Goal: Task Accomplishment & Management: Manage account settings

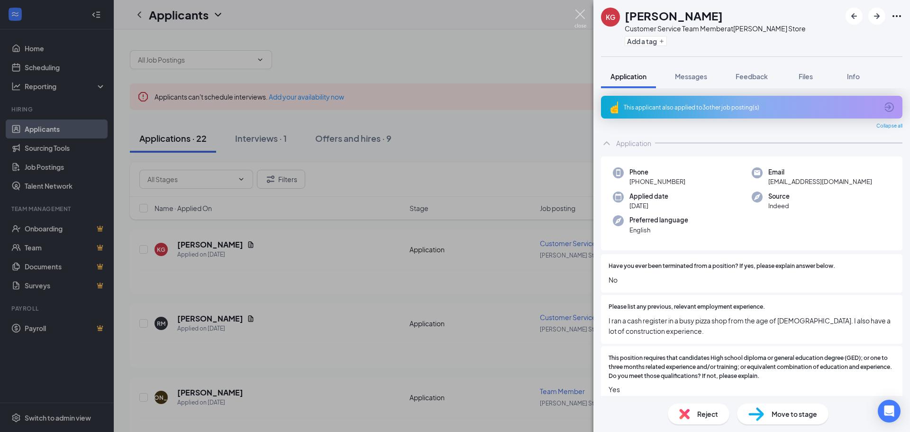
click at [577, 13] on img at bounding box center [581, 18] width 12 height 18
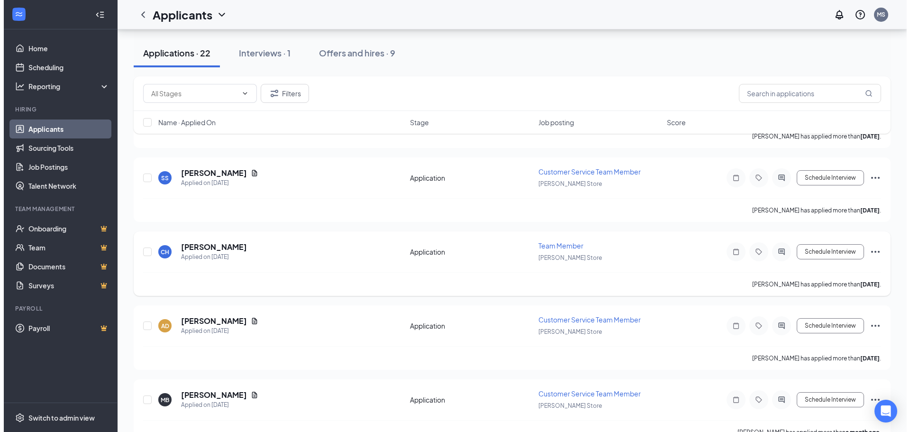
scroll to position [474, 0]
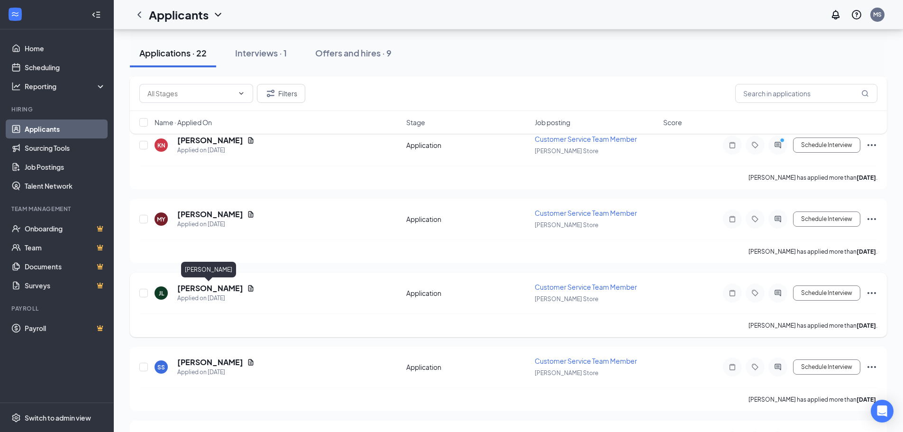
click at [205, 291] on h5 "[PERSON_NAME]" at bounding box center [210, 288] width 66 height 10
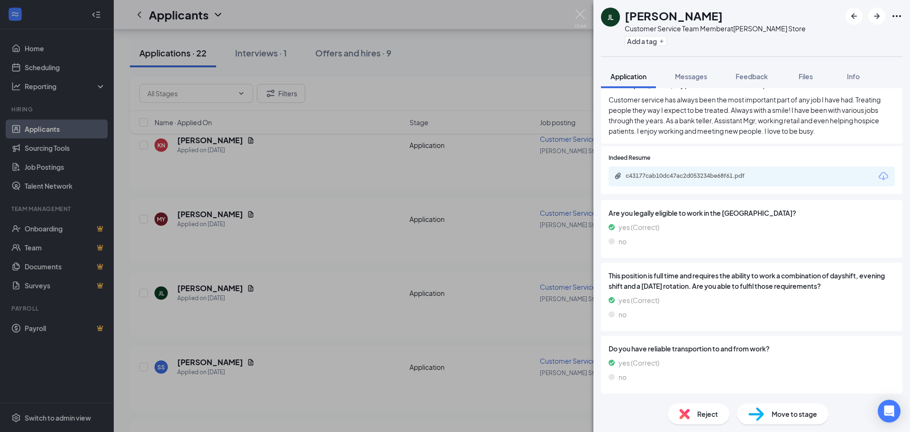
scroll to position [267, 0]
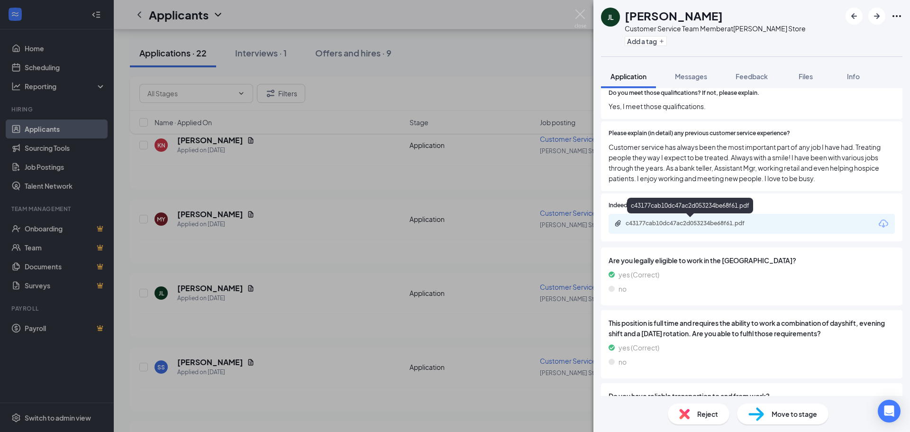
click at [705, 221] on div "c43177cab10dc47ac2d053234be68f61.pdf" at bounding box center [692, 224] width 133 height 8
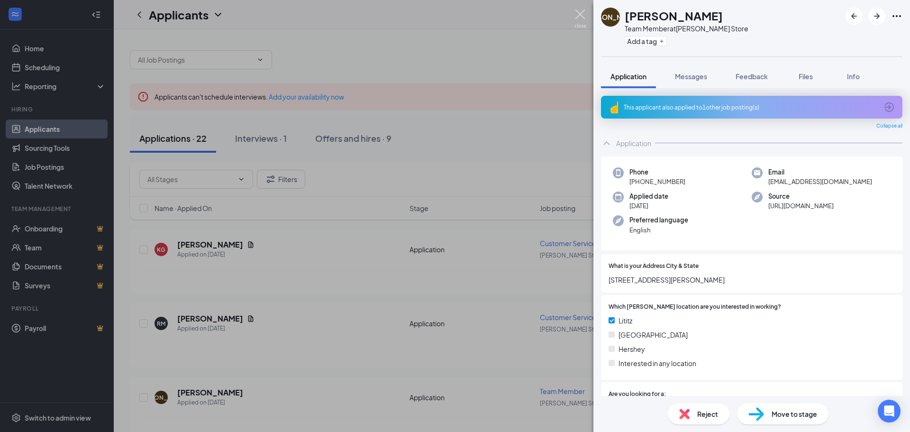
click at [577, 17] on img at bounding box center [581, 18] width 12 height 18
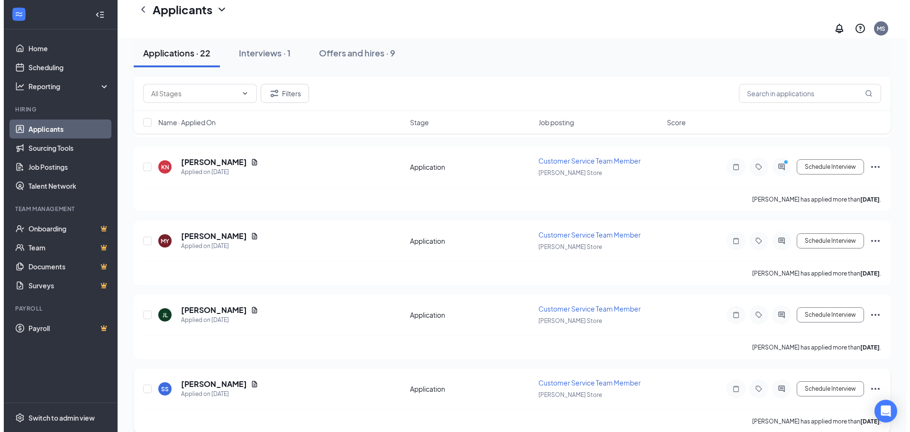
scroll to position [616, 0]
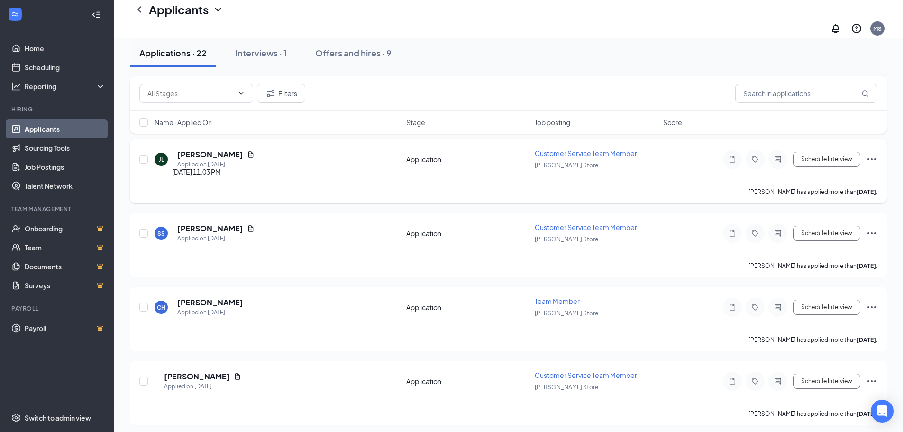
click at [208, 160] on div "Applied on [DATE]" at bounding box center [215, 164] width 77 height 9
click at [210, 149] on h5 "[PERSON_NAME]" at bounding box center [210, 154] width 66 height 10
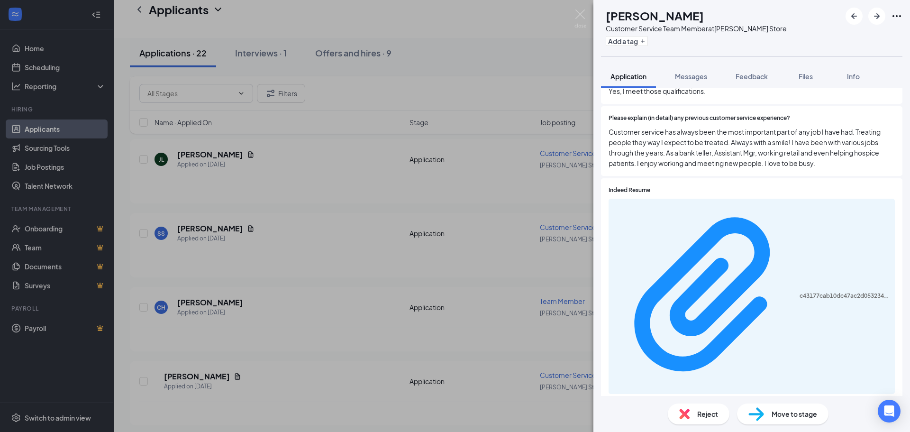
scroll to position [314, 0]
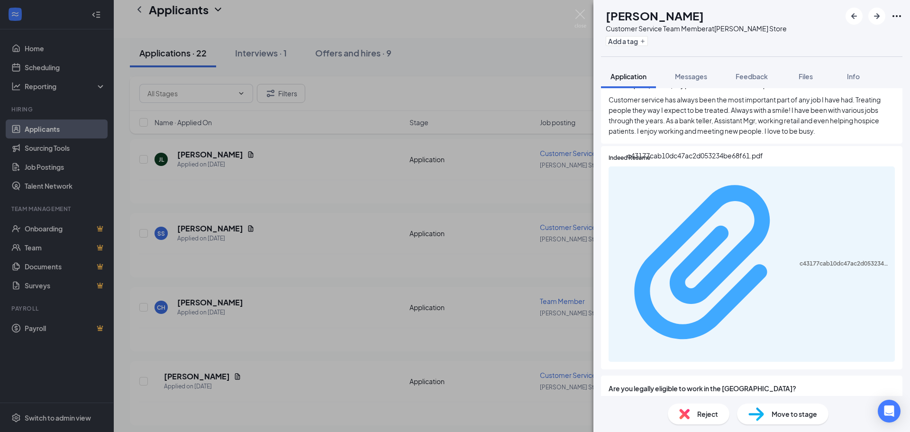
click at [800, 260] on div "c43177cab10dc47ac2d053234be68f61.pdf" at bounding box center [845, 264] width 90 height 8
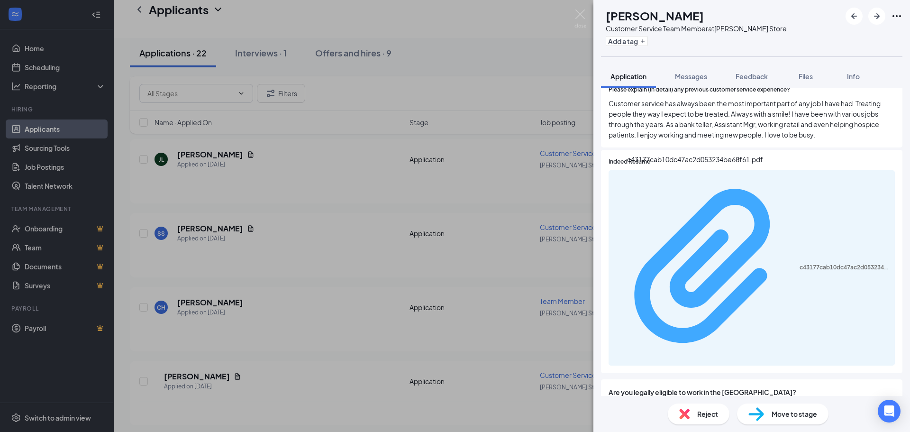
click at [800, 264] on div "c43177cab10dc47ac2d053234be68f61.pdf" at bounding box center [845, 268] width 90 height 8
